Goal: Find specific page/section: Find specific page/section

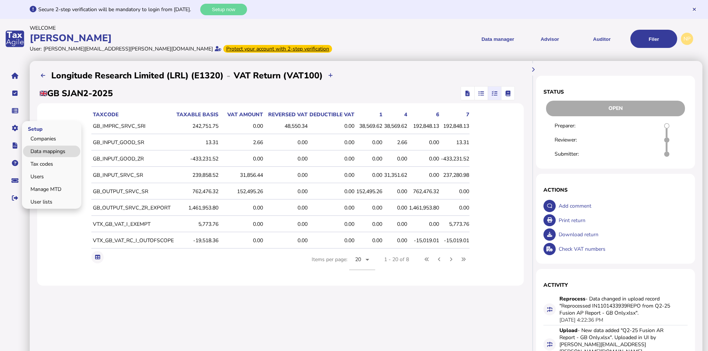
click at [56, 151] on link "Data mappings" at bounding box center [51, 152] width 57 height 12
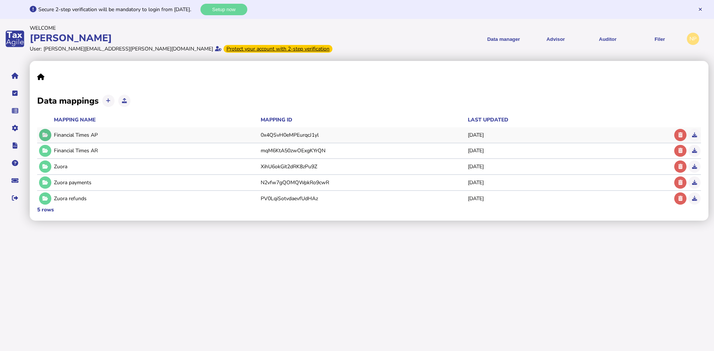
click at [46, 135] on icon at bounding box center [45, 135] width 6 height 5
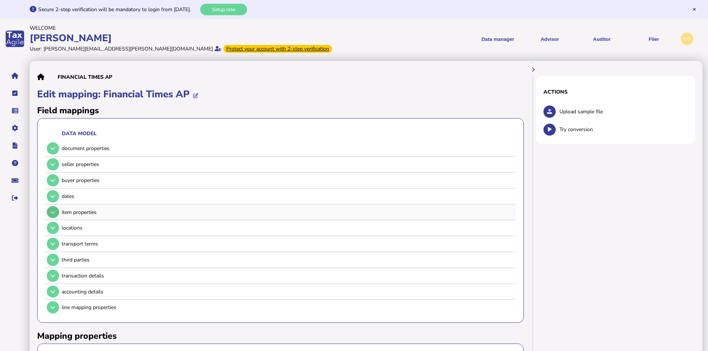
click at [54, 214] on icon at bounding box center [53, 212] width 4 height 5
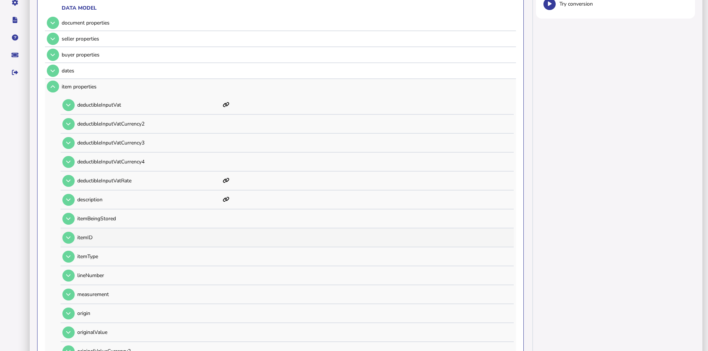
scroll to position [149, 0]
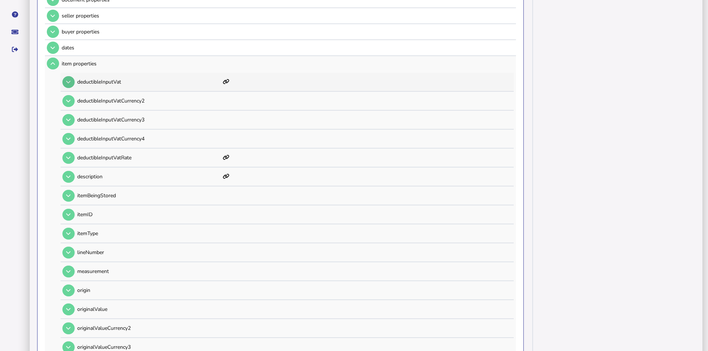
click at [69, 84] on icon at bounding box center [68, 82] width 4 height 5
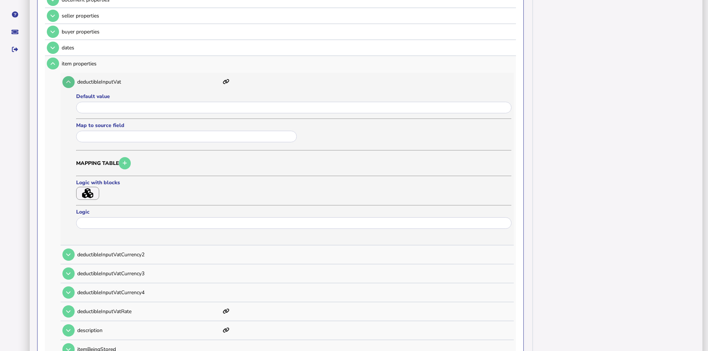
click at [68, 81] on icon at bounding box center [68, 82] width 4 height 5
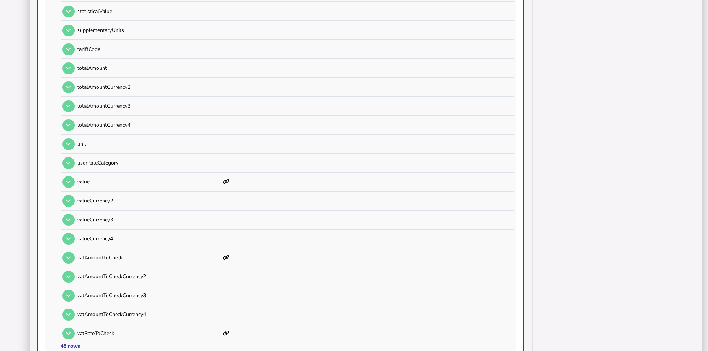
scroll to position [743, 0]
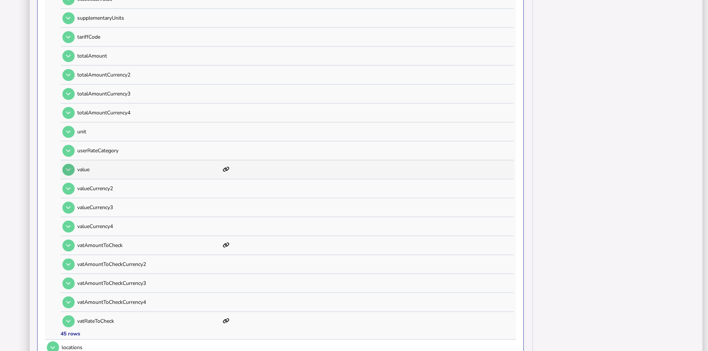
click at [71, 169] on button at bounding box center [68, 170] width 12 height 12
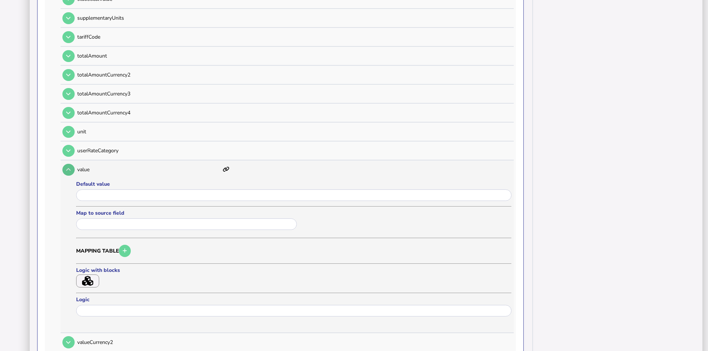
click at [70, 168] on icon at bounding box center [68, 169] width 4 height 5
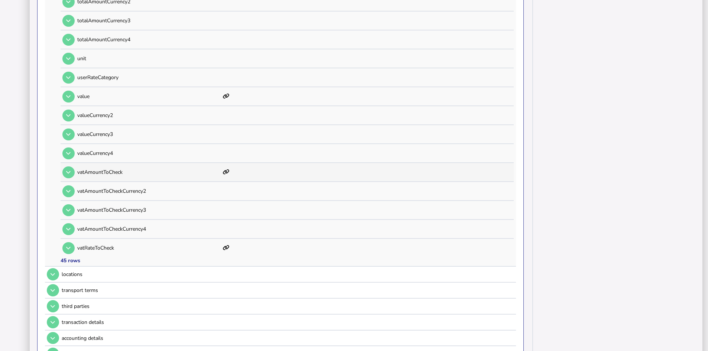
scroll to position [818, 0]
click at [69, 172] on icon at bounding box center [68, 171] width 4 height 5
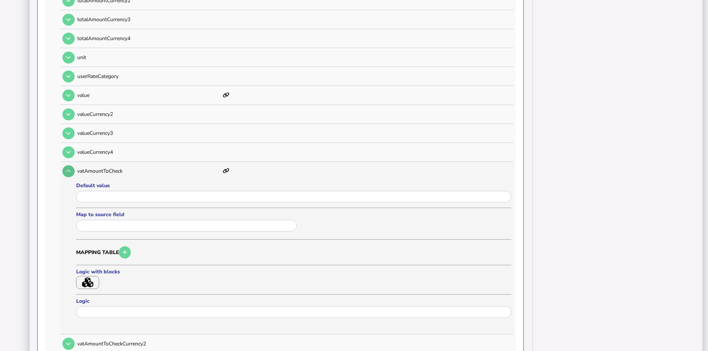
click at [69, 172] on icon at bounding box center [68, 171] width 4 height 5
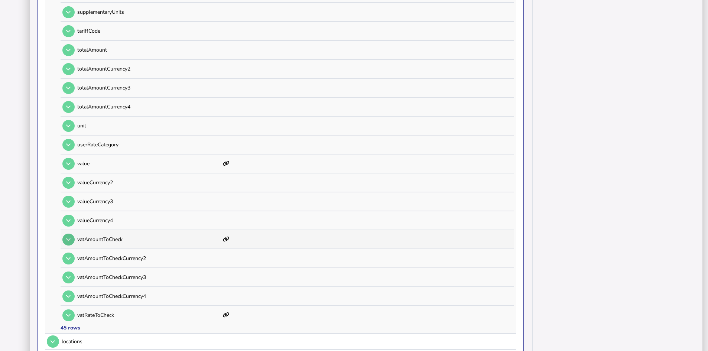
scroll to position [10, 0]
click at [70, 240] on icon at bounding box center [68, 239] width 4 height 5
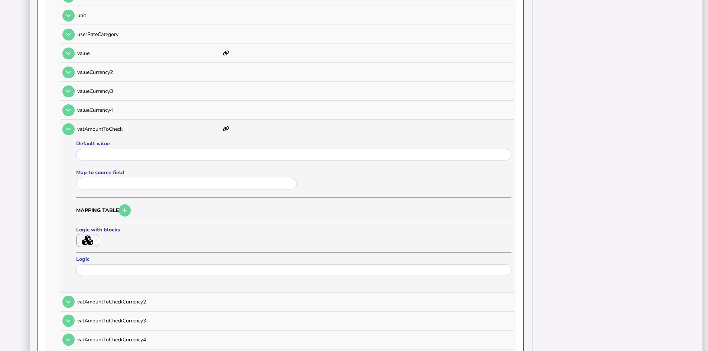
scroll to position [898, 0]
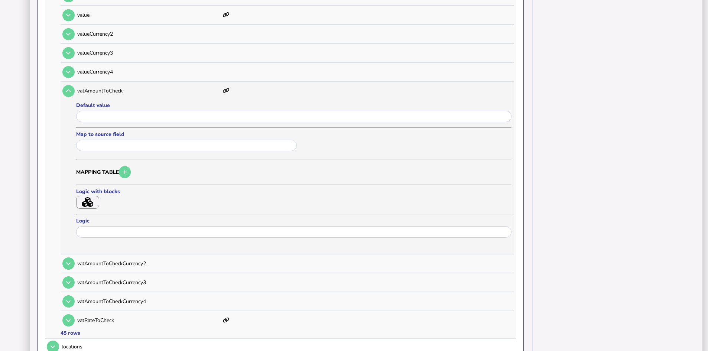
click at [226, 90] on icon at bounding box center [226, 90] width 7 height 5
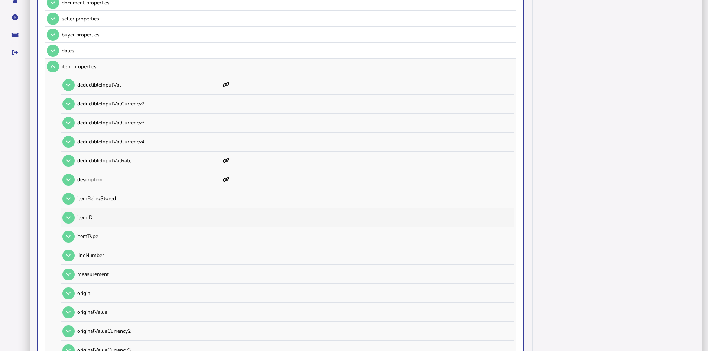
scroll to position [0, 0]
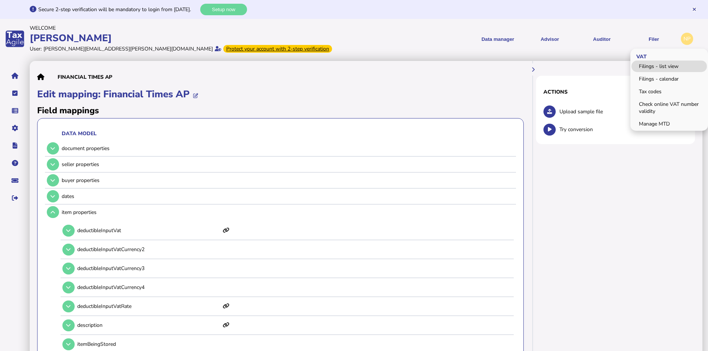
click at [646, 67] on link "Filings - list view" at bounding box center [669, 67] width 75 height 12
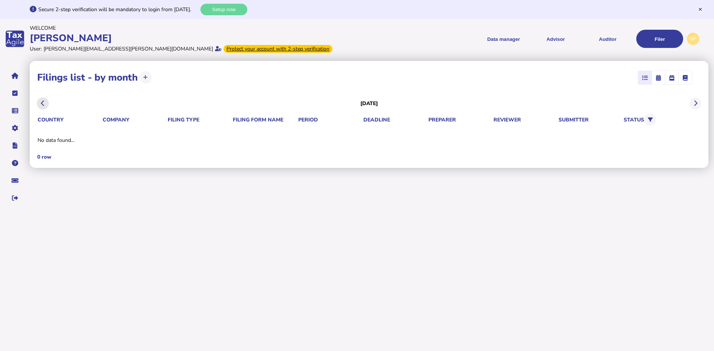
click at [43, 103] on icon at bounding box center [43, 103] width 4 height 0
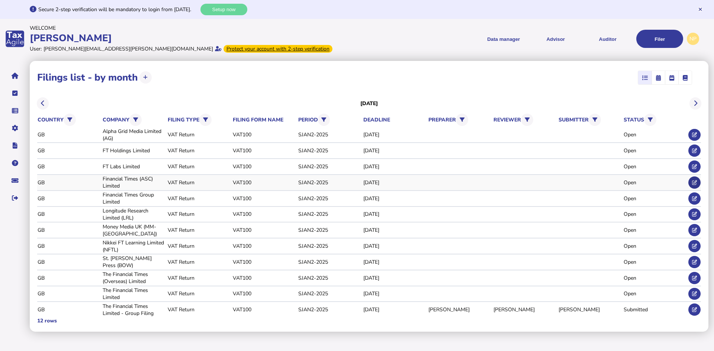
click at [695, 183] on icon at bounding box center [694, 182] width 5 height 5
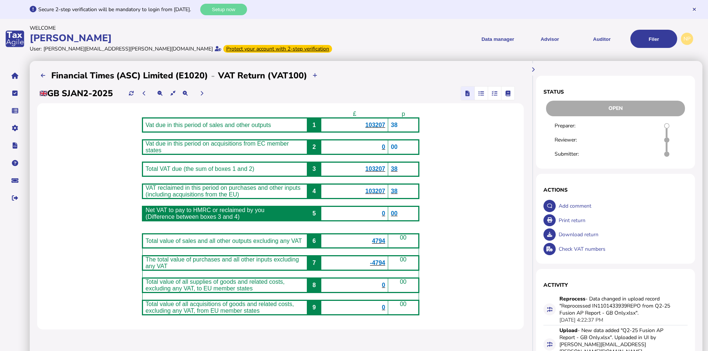
click at [494, 94] on icon "button" at bounding box center [495, 93] width 6 height 0
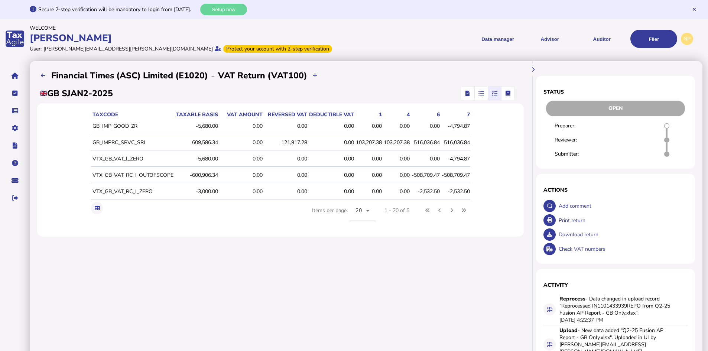
click at [482, 93] on icon "button" at bounding box center [482, 93] width 6 height 0
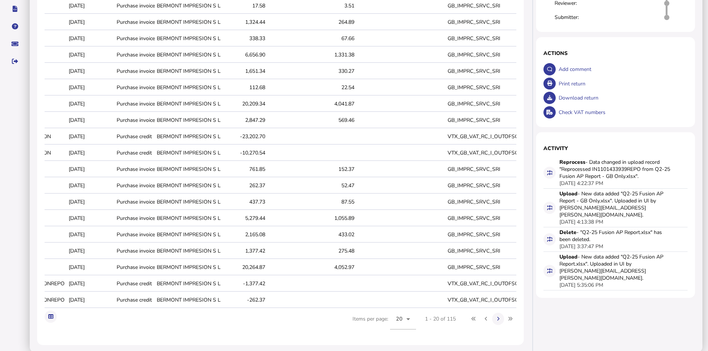
scroll to position [149, 0]
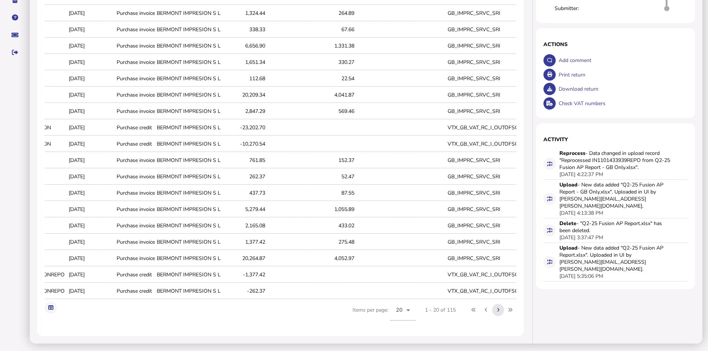
click at [498, 313] on icon at bounding box center [498, 310] width 3 height 5
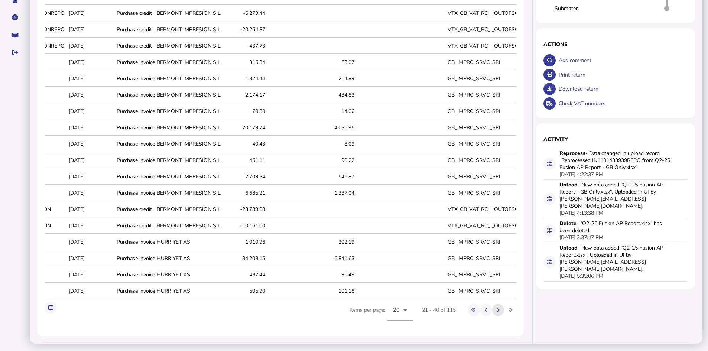
click at [498, 313] on icon at bounding box center [498, 310] width 3 height 5
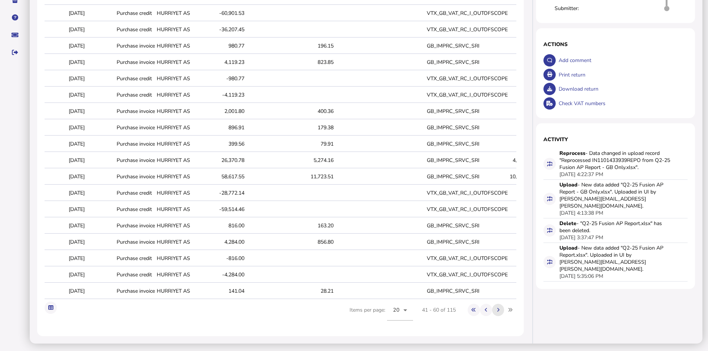
click at [498, 313] on icon at bounding box center [498, 310] width 3 height 5
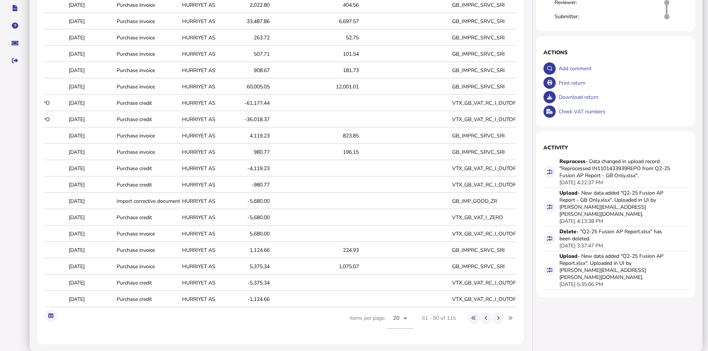
scroll to position [151, 0]
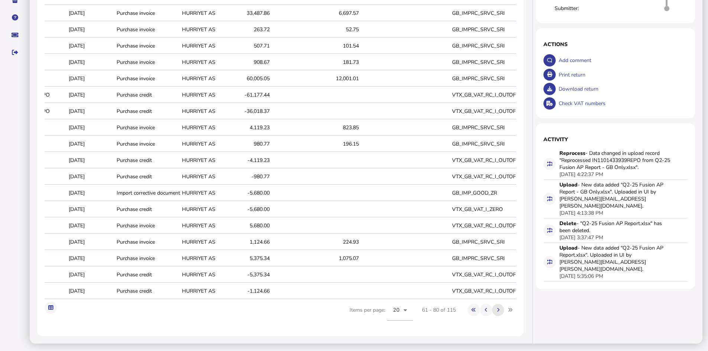
click at [498, 310] on icon at bounding box center [498, 310] width 3 height 5
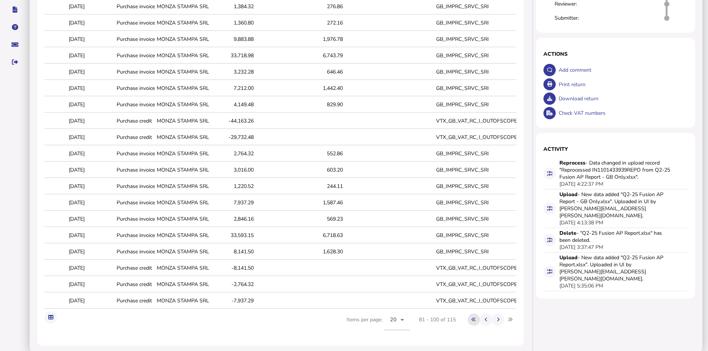
scroll to position [149, 0]
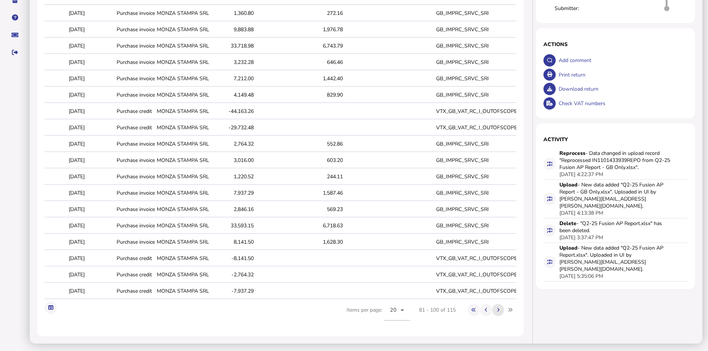
click at [500, 315] on button at bounding box center [498, 310] width 12 height 12
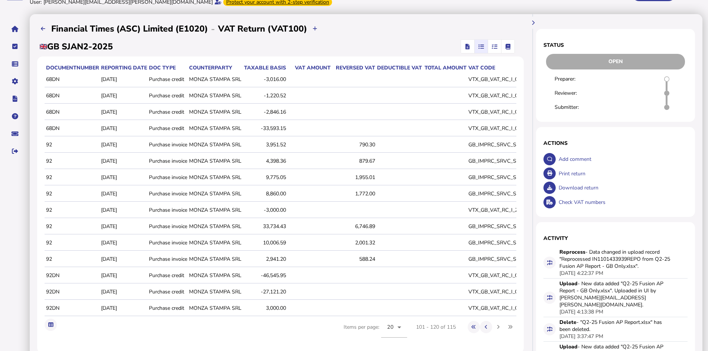
scroll to position [37, 0]
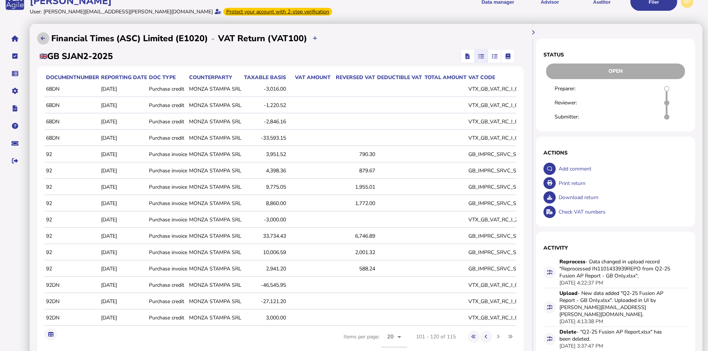
click at [43, 39] on icon at bounding box center [43, 38] width 4 height 5
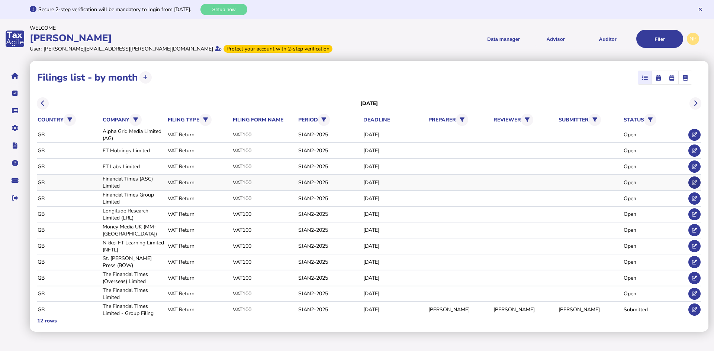
click at [695, 181] on icon at bounding box center [694, 182] width 5 height 5
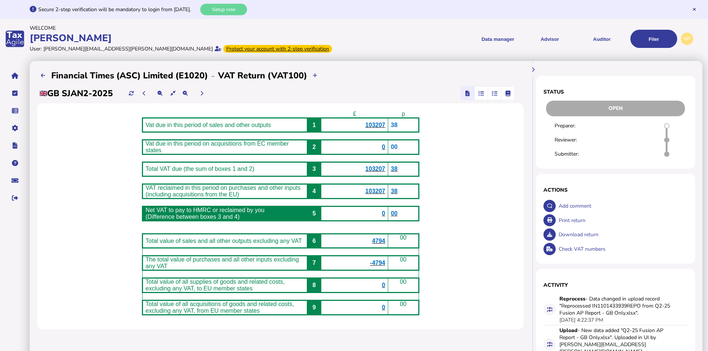
click at [496, 93] on icon "button" at bounding box center [495, 93] width 6 height 0
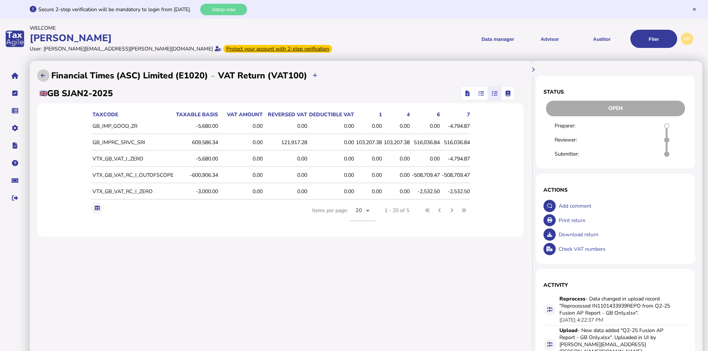
click at [42, 74] on icon at bounding box center [43, 75] width 4 height 5
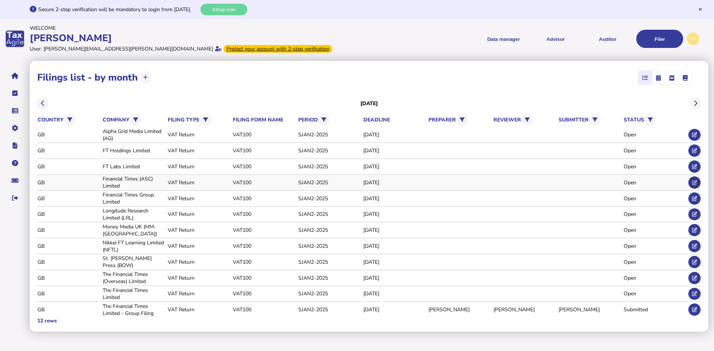
click at [697, 181] on icon at bounding box center [694, 182] width 5 height 5
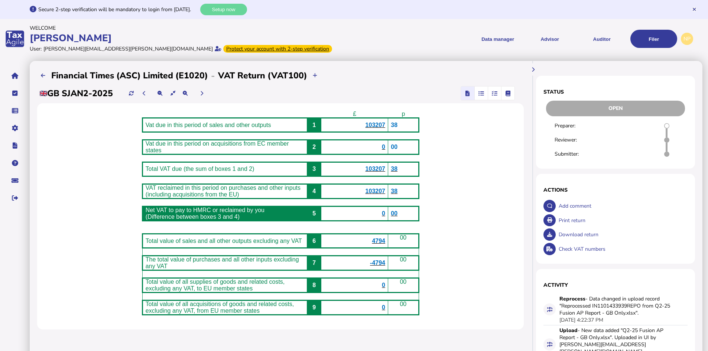
click at [383, 123] on span "103207" at bounding box center [376, 125] width 20 height 6
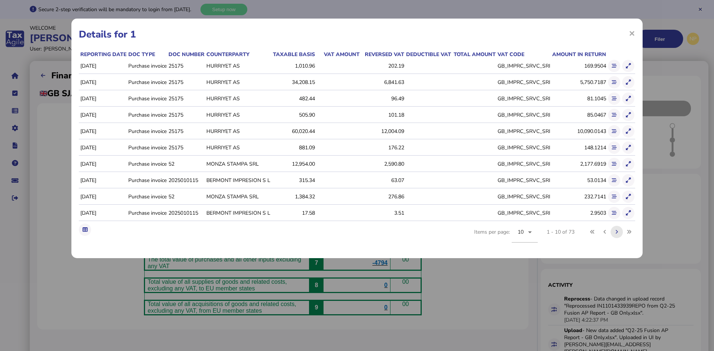
click at [617, 235] on icon at bounding box center [616, 232] width 3 height 5
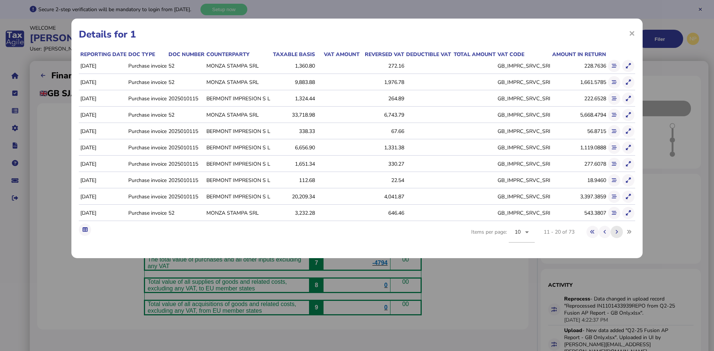
click at [617, 235] on icon at bounding box center [616, 232] width 3 height 5
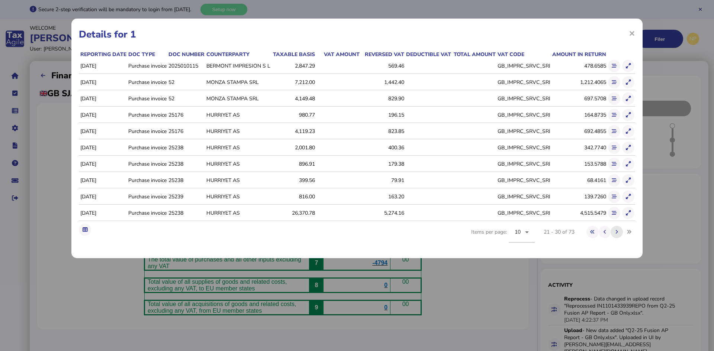
click at [617, 235] on icon at bounding box center [616, 232] width 3 height 5
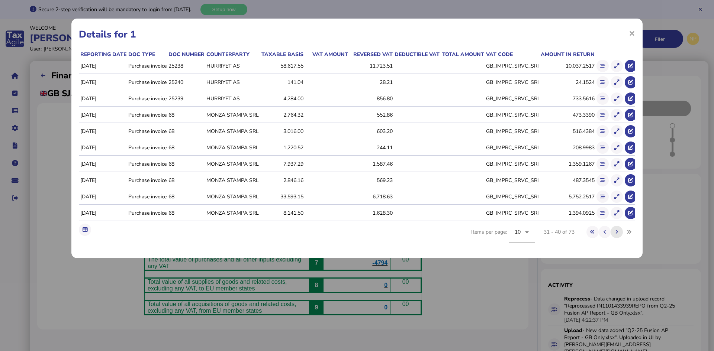
click at [617, 235] on icon at bounding box center [616, 232] width 3 height 5
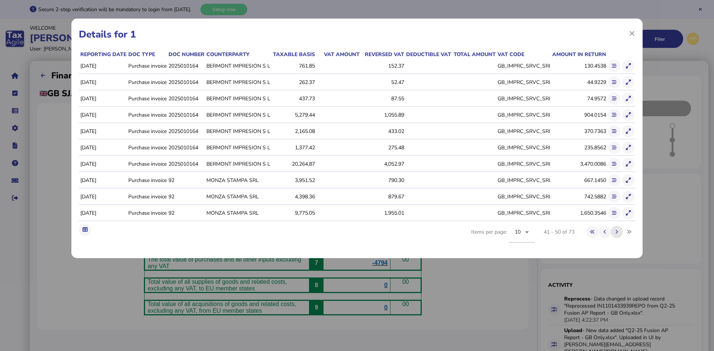
click at [617, 235] on icon at bounding box center [616, 232] width 3 height 5
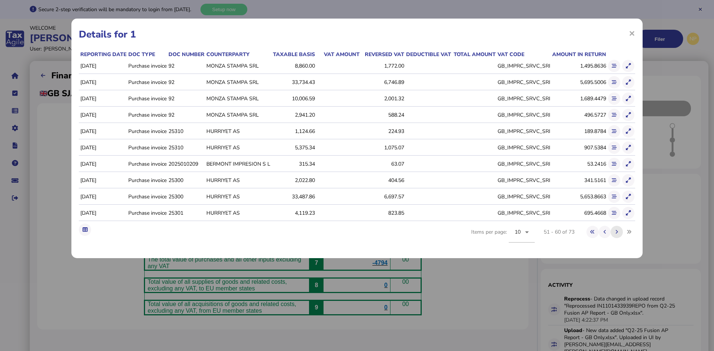
click at [617, 235] on icon at bounding box center [616, 232] width 3 height 5
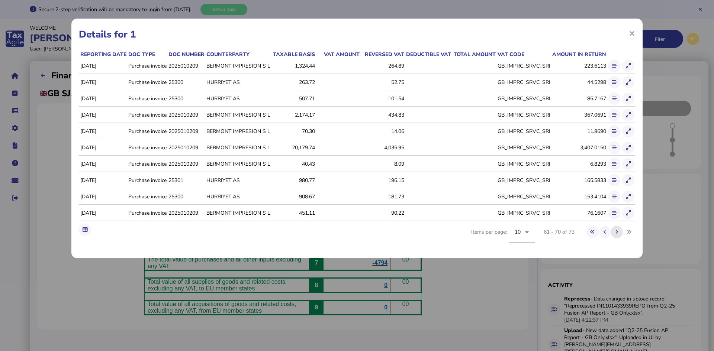
click at [617, 235] on icon at bounding box center [616, 232] width 3 height 5
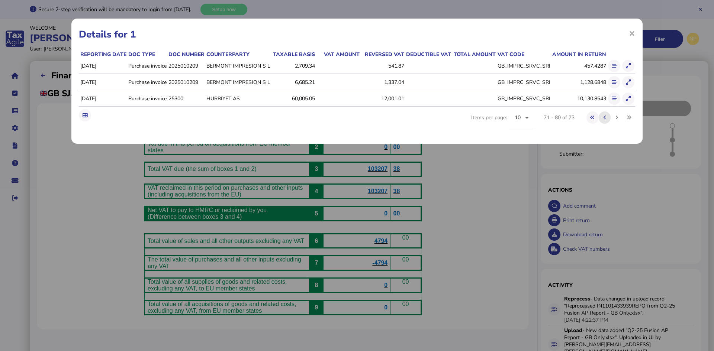
click at [602, 123] on button at bounding box center [604, 118] width 12 height 12
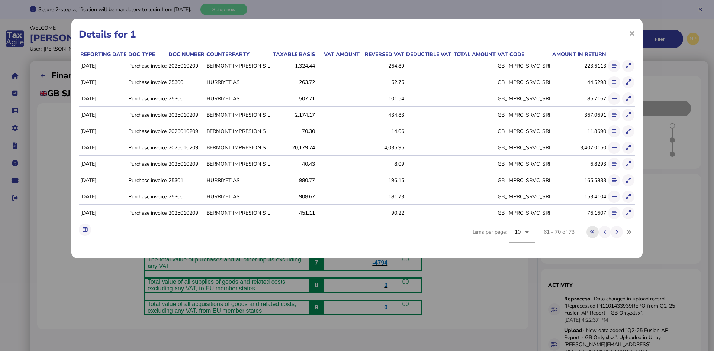
click at [592, 235] on icon at bounding box center [592, 232] width 4 height 5
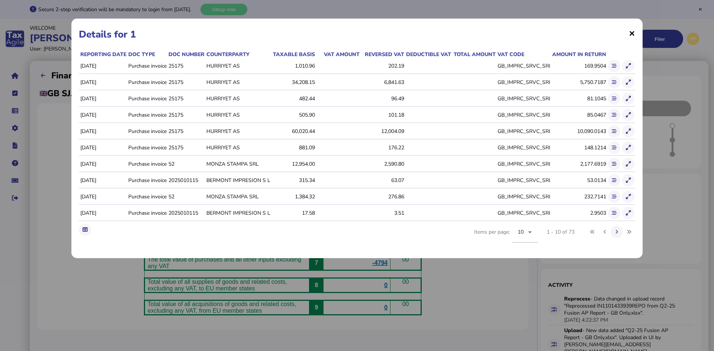
click at [633, 36] on span "×" at bounding box center [632, 33] width 6 height 14
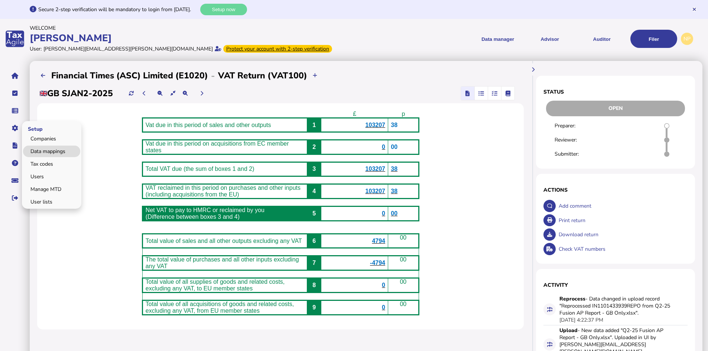
click at [55, 149] on link "Data mappings" at bounding box center [51, 152] width 57 height 12
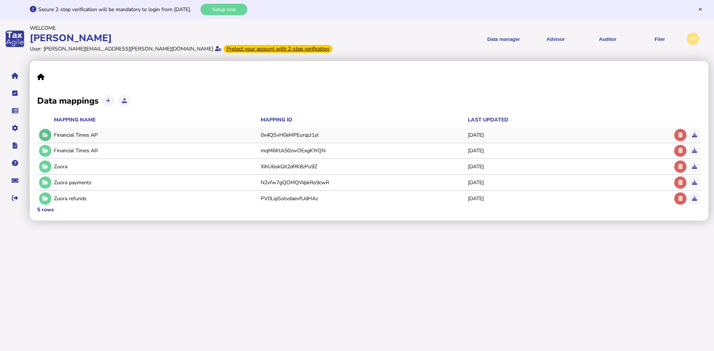
click at [46, 134] on icon at bounding box center [45, 135] width 6 height 5
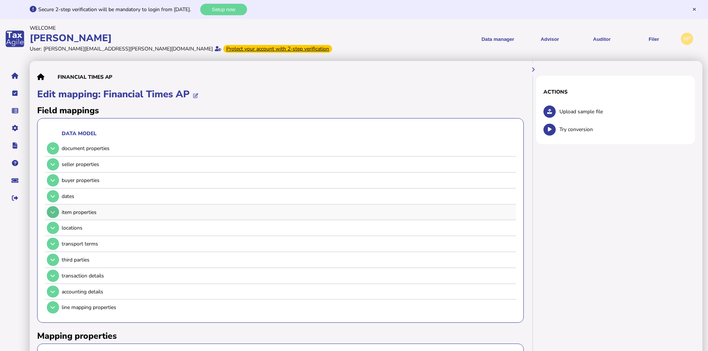
click at [49, 211] on button at bounding box center [53, 212] width 12 height 12
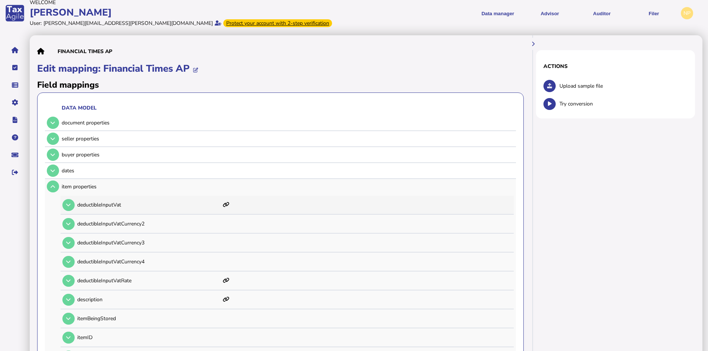
scroll to position [37, 0]
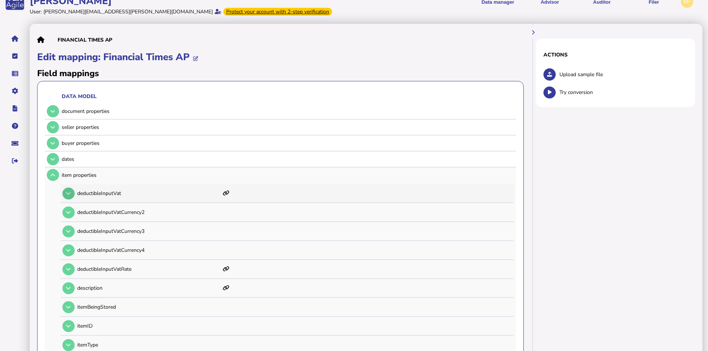
click at [69, 193] on icon at bounding box center [68, 193] width 4 height 5
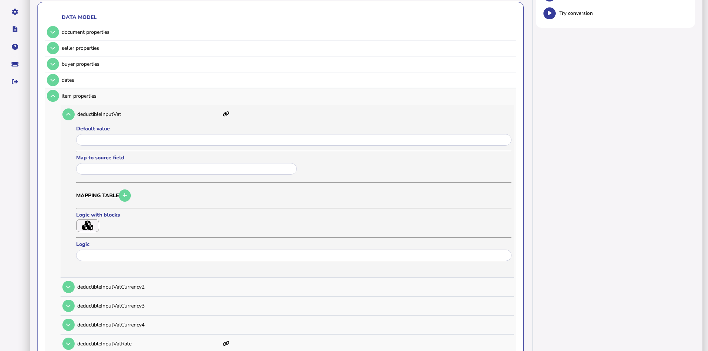
scroll to position [112, 0]
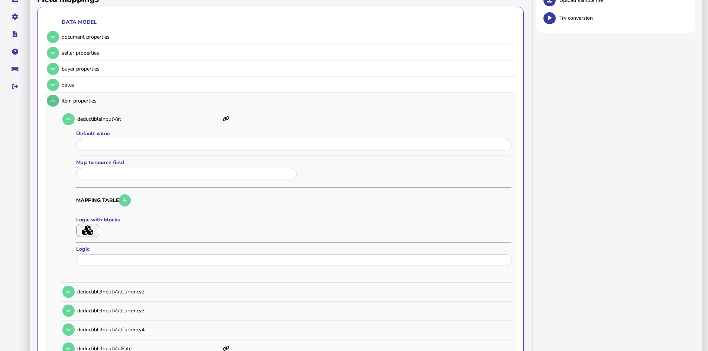
click at [54, 102] on icon at bounding box center [53, 100] width 4 height 5
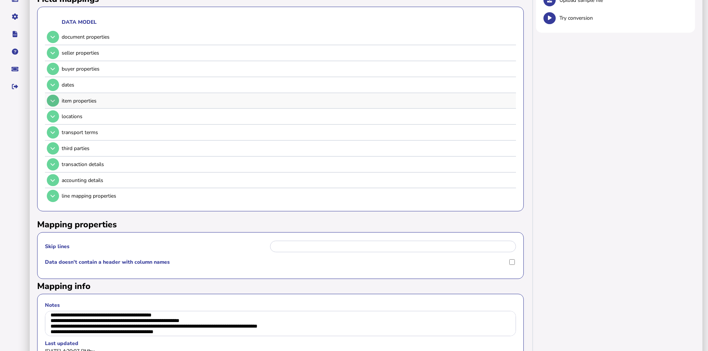
click at [54, 102] on icon at bounding box center [53, 100] width 4 height 5
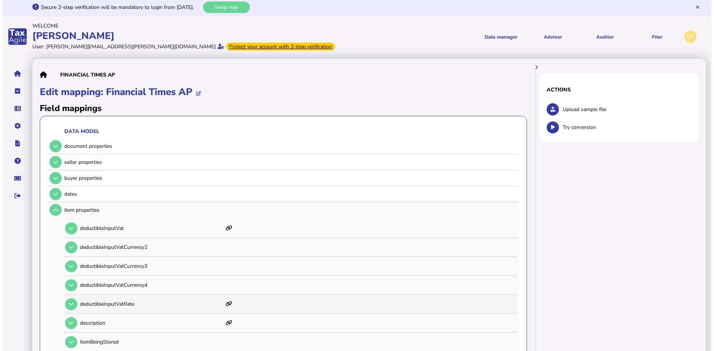
scroll to position [0, 0]
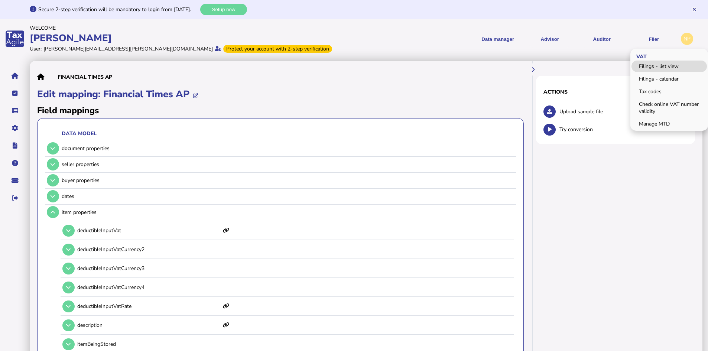
click at [657, 65] on link "Filings - list view" at bounding box center [669, 67] width 75 height 12
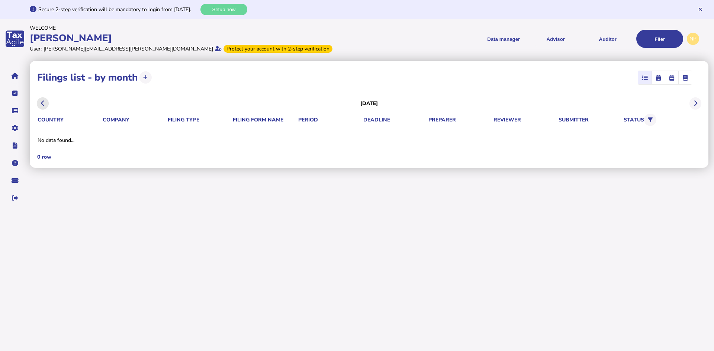
click at [42, 103] on icon at bounding box center [43, 103] width 4 height 0
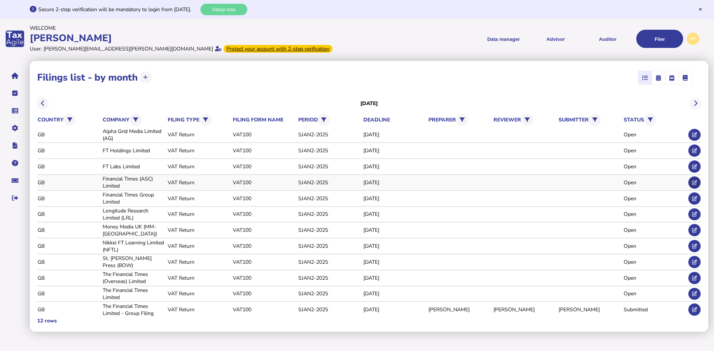
click at [693, 182] on icon at bounding box center [694, 182] width 5 height 5
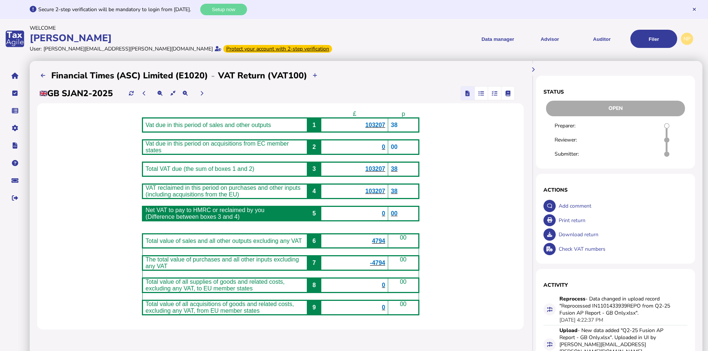
click at [379, 127] on span "103207" at bounding box center [376, 125] width 20 height 6
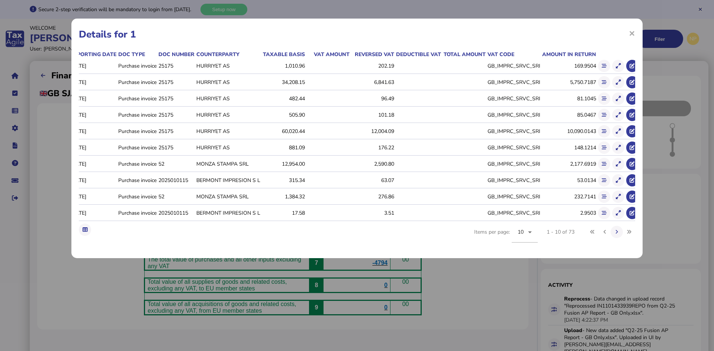
scroll to position [0, 13]
click at [613, 65] on icon at bounding box center [615, 66] width 5 height 5
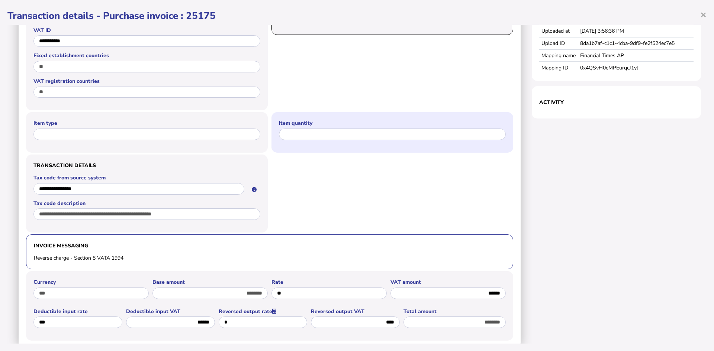
scroll to position [276, 0]
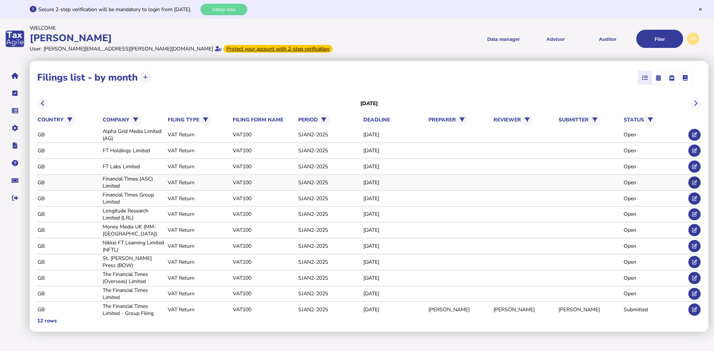
click at [694, 182] on icon at bounding box center [694, 182] width 5 height 5
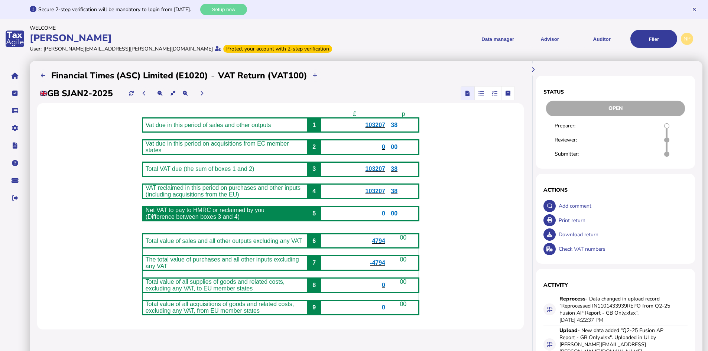
click at [378, 125] on span "103207" at bounding box center [376, 125] width 20 height 6
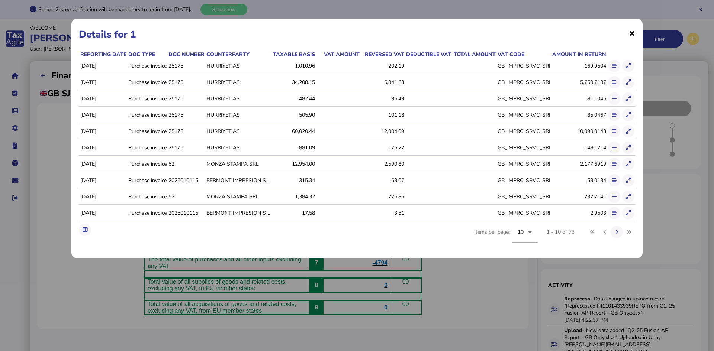
click at [631, 36] on span "×" at bounding box center [632, 33] width 6 height 14
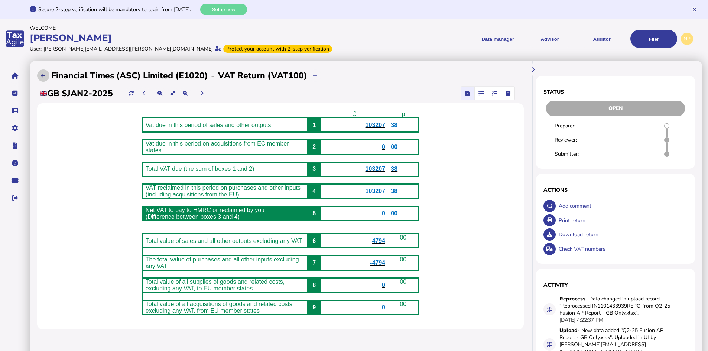
click at [45, 75] on icon at bounding box center [43, 75] width 4 height 5
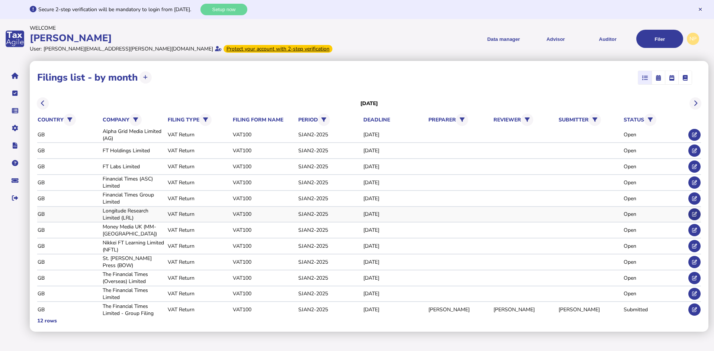
click at [696, 213] on icon at bounding box center [694, 214] width 5 height 5
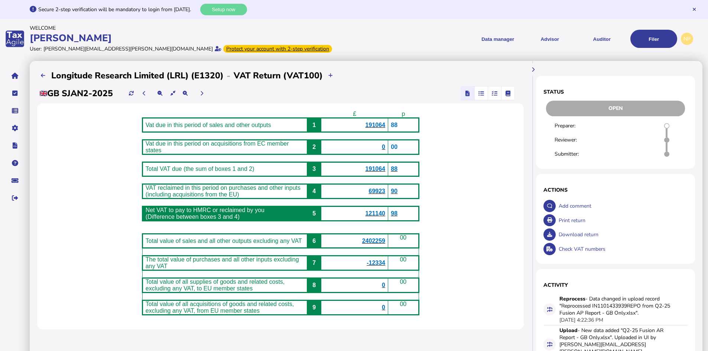
click at [382, 125] on span "191064" at bounding box center [376, 125] width 20 height 6
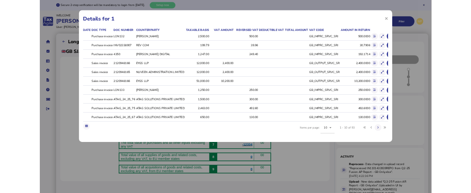
scroll to position [0, 45]
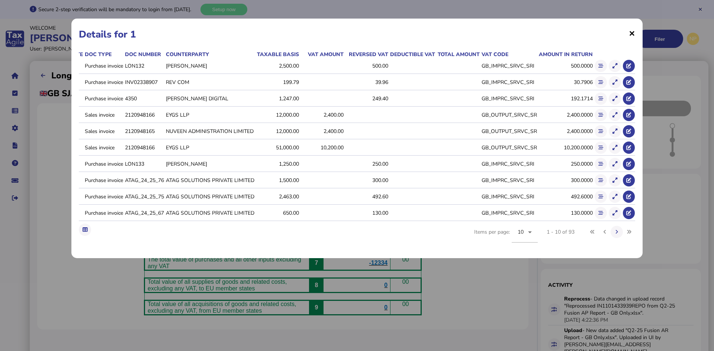
click at [631, 36] on span "×" at bounding box center [632, 33] width 6 height 14
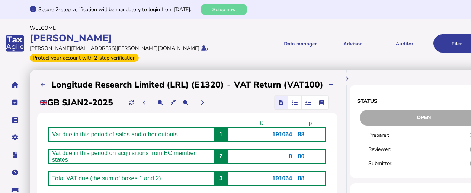
click at [285, 131] on span "191064" at bounding box center [282, 134] width 20 height 6
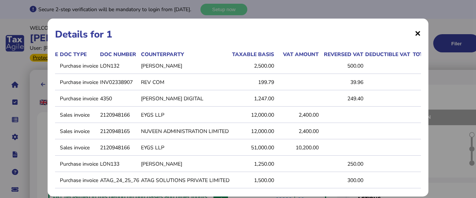
click at [414, 35] on span "×" at bounding box center [417, 33] width 6 height 14
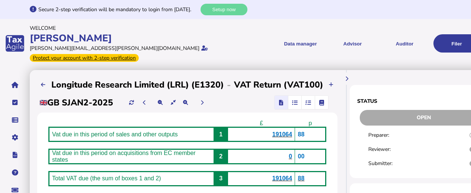
click at [307, 102] on icon "button" at bounding box center [308, 102] width 6 height 0
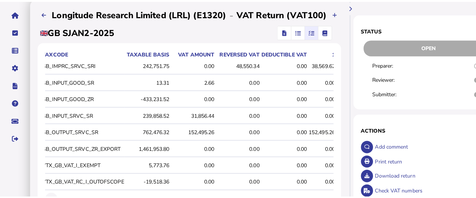
scroll to position [0, 4]
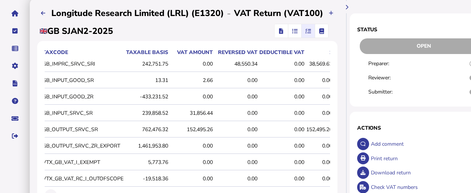
click at [279, 31] on icon "button" at bounding box center [281, 31] width 4 height 0
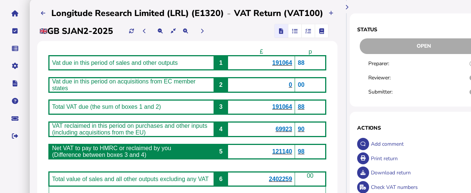
click at [282, 59] on span "191064" at bounding box center [282, 62] width 20 height 6
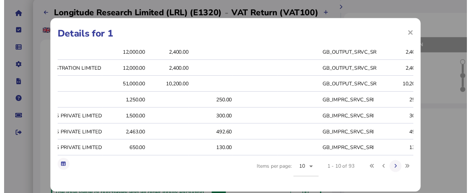
scroll to position [0, 172]
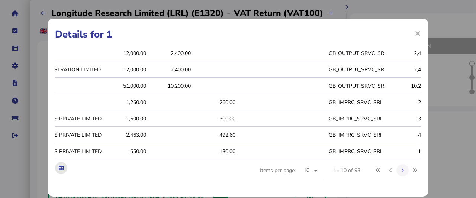
click at [61, 170] on icon at bounding box center [61, 168] width 5 height 5
click at [414, 34] on span "×" at bounding box center [417, 33] width 6 height 14
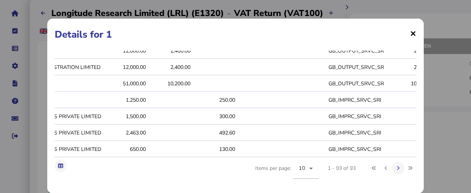
scroll to position [0, 0]
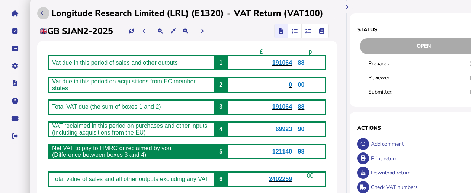
click at [45, 11] on icon at bounding box center [43, 13] width 4 height 5
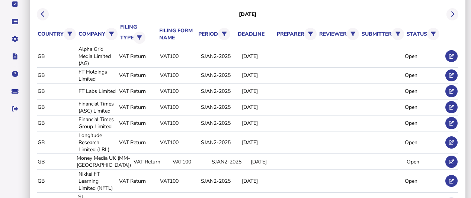
scroll to position [99, 0]
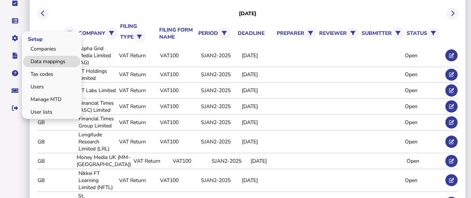
click at [55, 56] on link "Data mappings" at bounding box center [51, 62] width 57 height 12
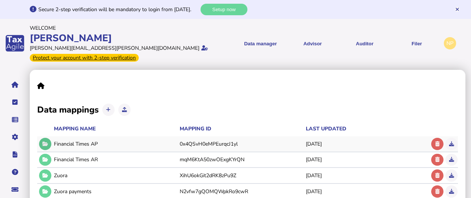
click at [46, 142] on icon at bounding box center [45, 144] width 6 height 5
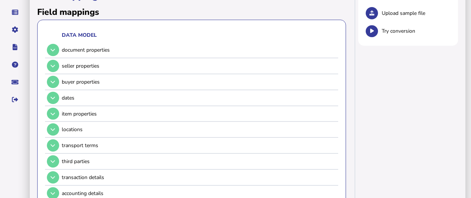
scroll to position [109, 0]
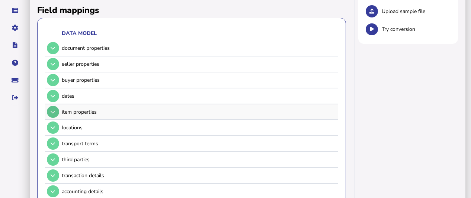
click at [54, 110] on icon at bounding box center [53, 112] width 4 height 5
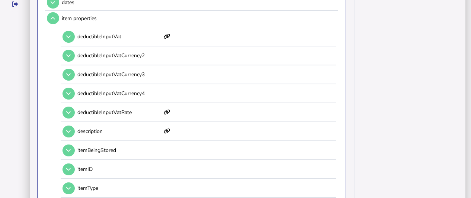
scroll to position [199, 0]
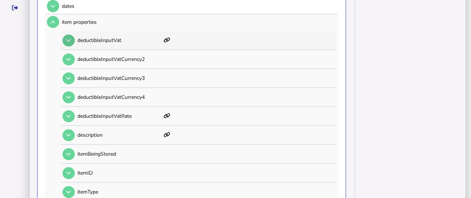
click at [71, 35] on button at bounding box center [68, 41] width 12 height 12
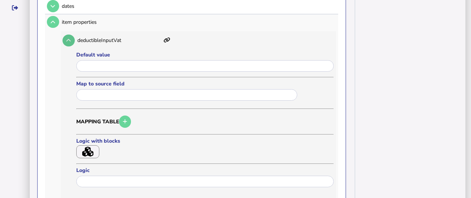
click at [68, 38] on icon at bounding box center [68, 40] width 4 height 5
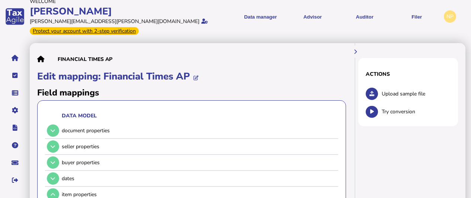
scroll to position [10, 0]
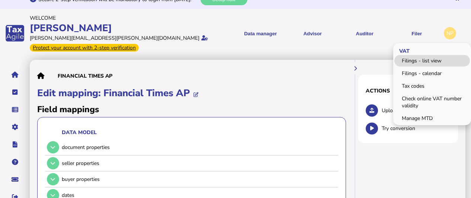
click at [427, 55] on link "Filings - list view" at bounding box center [431, 61] width 75 height 12
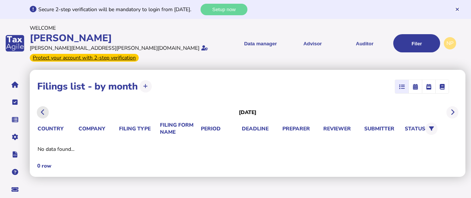
click at [41, 106] on button at bounding box center [43, 112] width 12 height 12
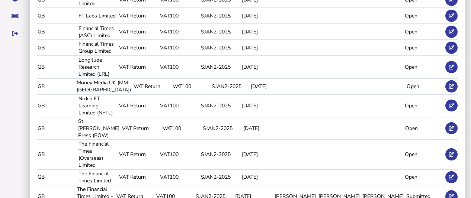
scroll to position [179, 0]
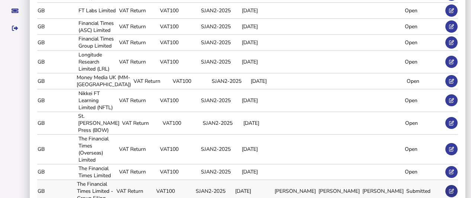
click at [452, 189] on icon at bounding box center [451, 191] width 5 height 5
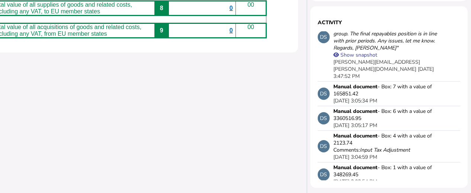
scroll to position [189, 0]
